Goal: Task Accomplishment & Management: Manage account settings

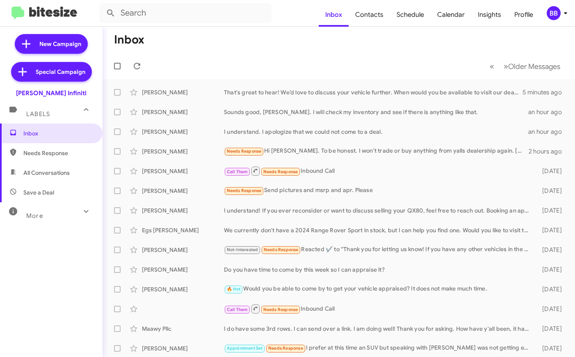
click at [559, 14] on div "BB" at bounding box center [554, 13] width 14 height 14
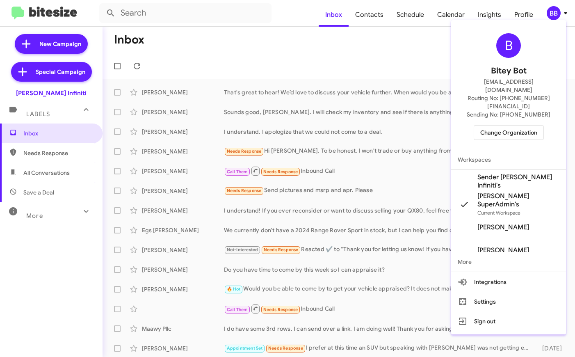
click at [516, 126] on span "Change Organization" at bounding box center [509, 133] width 57 height 14
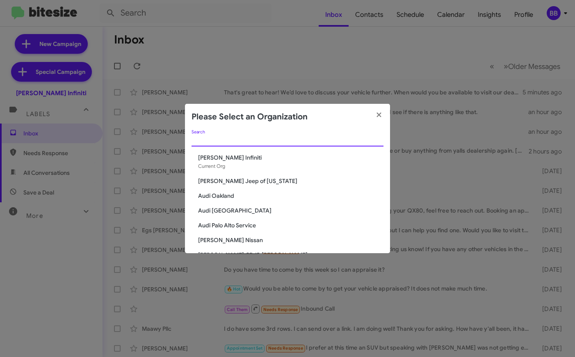
click at [233, 141] on input "Search" at bounding box center [288, 140] width 192 height 7
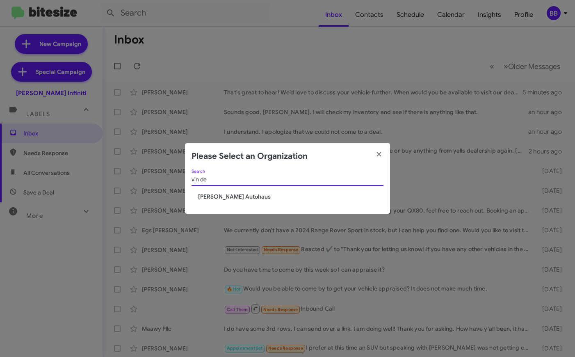
type input "vin de"
click at [222, 198] on span "[PERSON_NAME] Autohaus" at bounding box center [291, 196] width 186 height 8
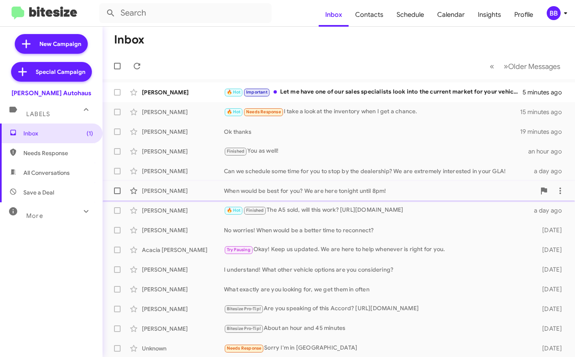
click at [199, 195] on div "Sorin Tudor When would be best for you? We are here tonight until 8pm! a day ago" at bounding box center [339, 191] width 460 height 16
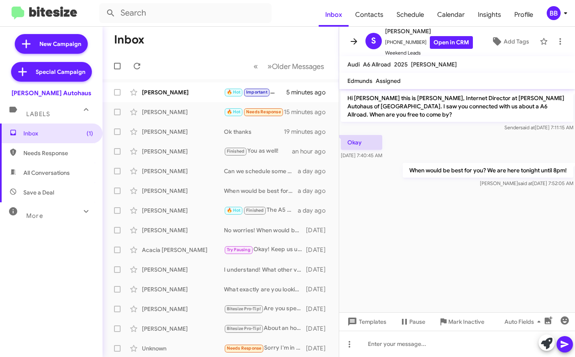
click at [349, 40] on icon at bounding box center [354, 42] width 10 height 10
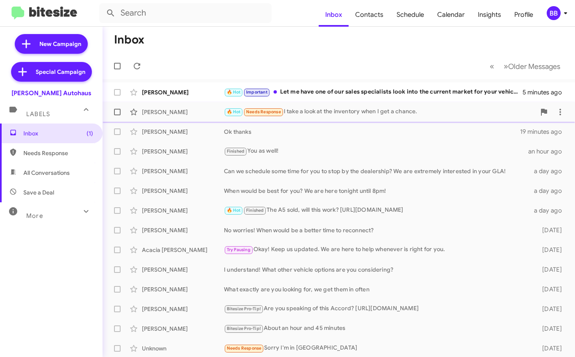
click at [199, 108] on div "Tyler Scherting" at bounding box center [183, 112] width 82 height 8
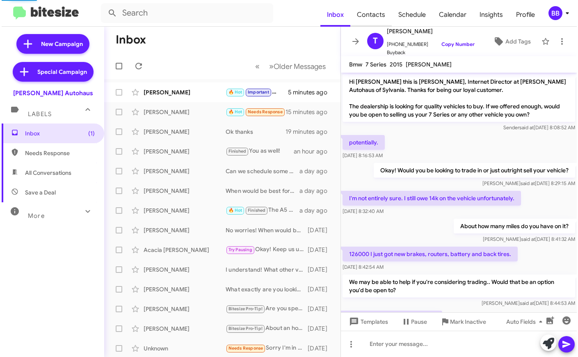
scroll to position [169, 0]
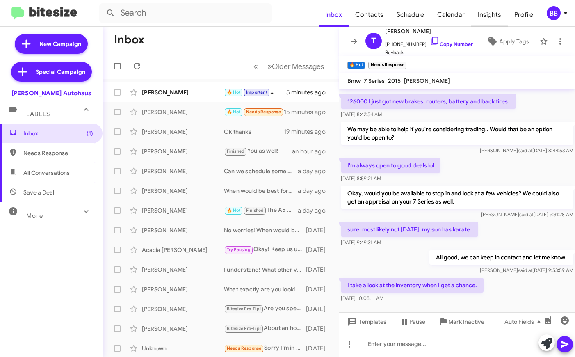
click at [489, 19] on span "Insights" at bounding box center [490, 15] width 37 height 24
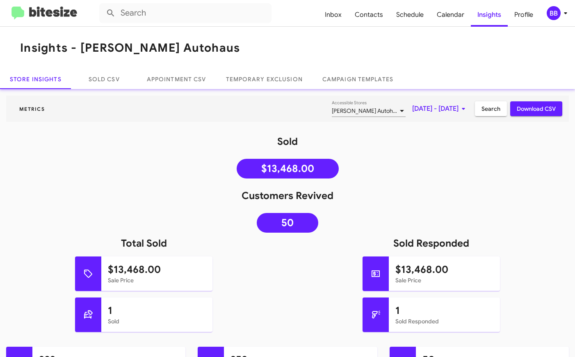
click at [440, 101] on span "Aug 1, 2025 - Aug 12, 2025" at bounding box center [440, 108] width 56 height 15
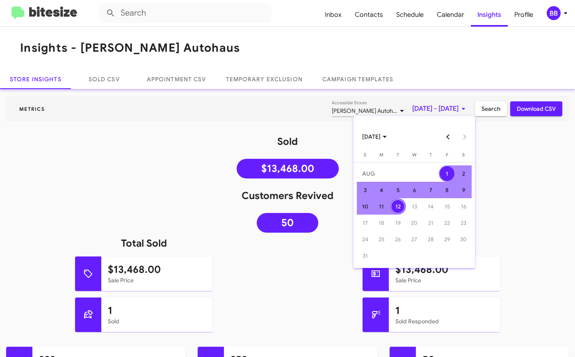
click at [449, 141] on button "Previous month" at bounding box center [448, 136] width 16 height 16
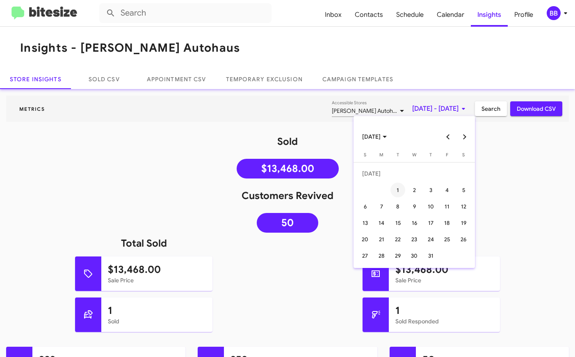
click at [401, 190] on div "1" at bounding box center [398, 190] width 15 height 15
click at [468, 137] on button "Next month" at bounding box center [465, 136] width 16 height 16
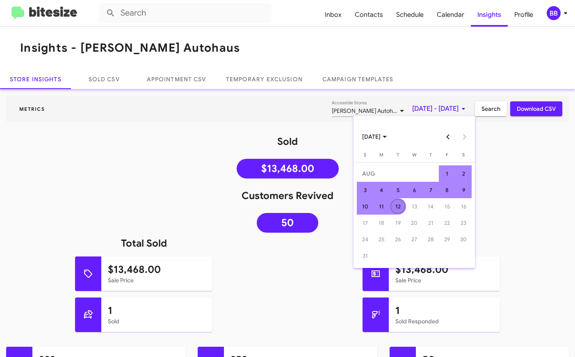
click at [403, 206] on div "12" at bounding box center [398, 206] width 15 height 15
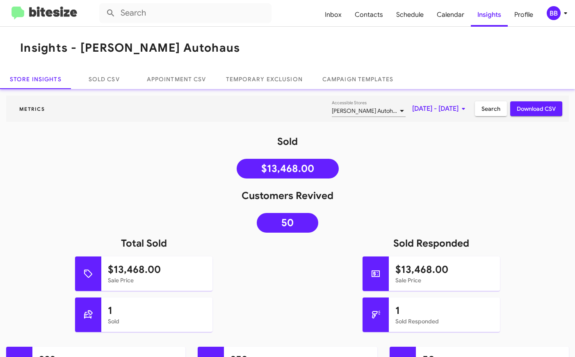
click at [491, 110] on span "Search" at bounding box center [491, 108] width 19 height 15
click at [492, 307] on icon at bounding box center [488, 308] width 7 height 7
type input "in:sold-verified"
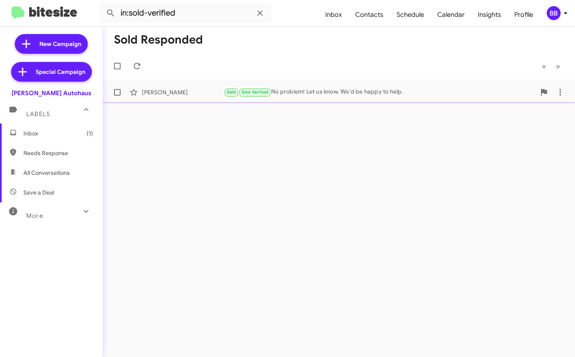
click at [204, 95] on div "Elias Gonzalez" at bounding box center [183, 92] width 82 height 8
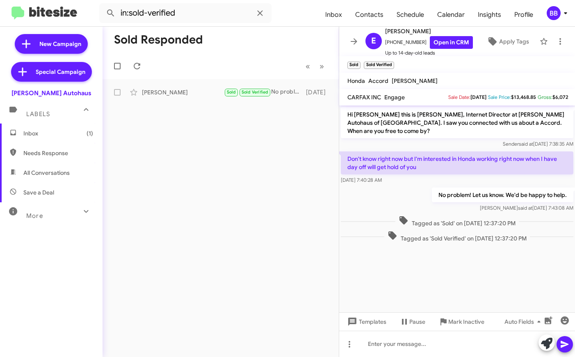
click at [415, 152] on p "Don't know right now but I'm interested in Honda working right now when I have …" at bounding box center [457, 162] width 233 height 23
click at [419, 201] on div "No problem! Let us know. We'd be happy to help. Olivia said at Aug 7, 2025, 7:4…" at bounding box center [457, 200] width 236 height 28
click at [404, 255] on cdk-virtual-scroll-viewport "Hi Elias this is Nik Riehle, Internet Director at Vin Devers Autohaus of Sylvan…" at bounding box center [457, 208] width 236 height 207
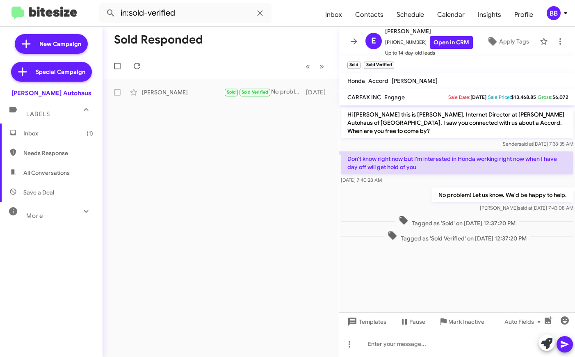
click at [404, 255] on cdk-virtual-scroll-viewport "Hi Elias this is Nik Riehle, Internet Director at Vin Devers Autohaus of Sylvan…" at bounding box center [457, 208] width 236 height 207
click at [34, 216] on span "More" at bounding box center [34, 215] width 17 height 7
